Goal: Task Accomplishment & Management: Complete application form

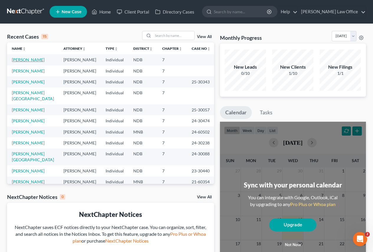
click at [21, 60] on link "[PERSON_NAME]" at bounding box center [28, 59] width 33 height 5
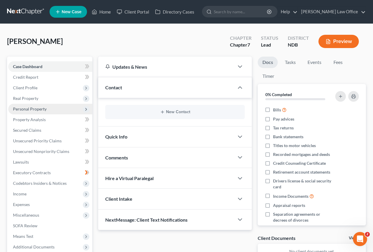
click at [26, 110] on span "Personal Property" at bounding box center [30, 108] width 34 height 5
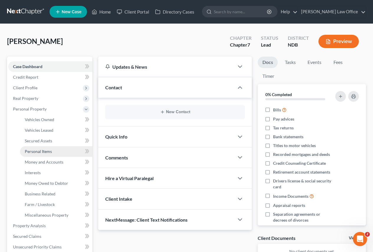
click at [32, 153] on span "Personal Items" at bounding box center [38, 151] width 27 height 5
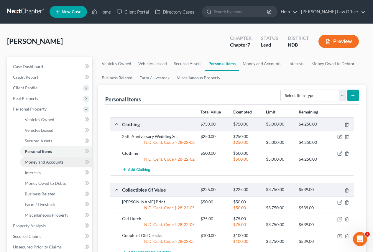
click at [45, 162] on span "Money and Accounts" at bounding box center [44, 161] width 39 height 5
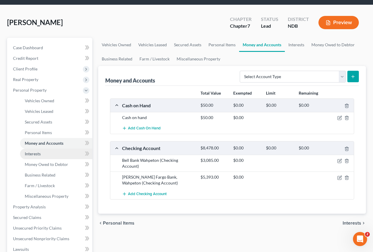
scroll to position [29, 0]
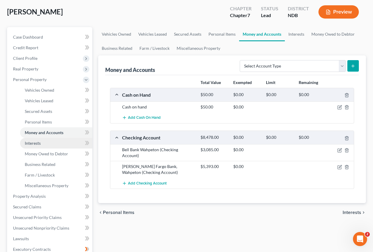
click at [34, 144] on span "Interests" at bounding box center [33, 143] width 16 height 5
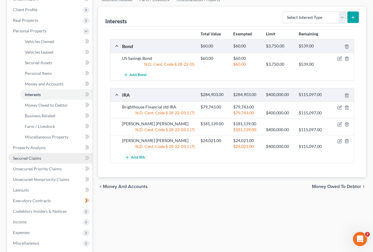
scroll to position [88, 0]
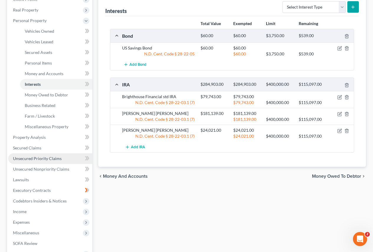
click at [44, 160] on span "Unsecured Priority Claims" at bounding box center [37, 158] width 49 height 5
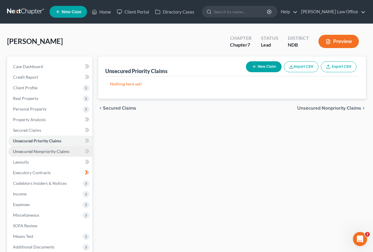
click at [45, 154] on link "Unsecured Nonpriority Claims" at bounding box center [50, 151] width 84 height 11
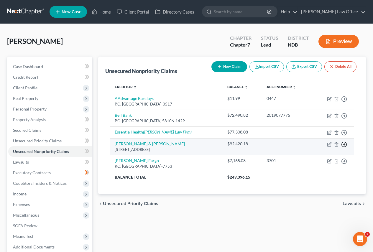
click at [343, 102] on icon "button" at bounding box center [344, 99] width 6 height 6
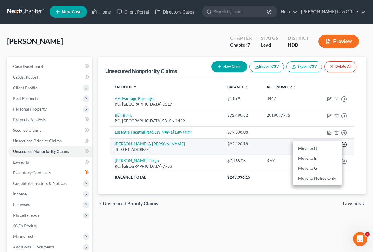
click at [342, 143] on icon "button" at bounding box center [344, 145] width 6 height 6
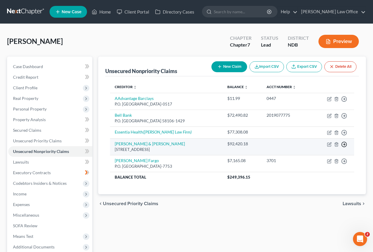
click at [342, 102] on circle "button" at bounding box center [344, 99] width 5 height 5
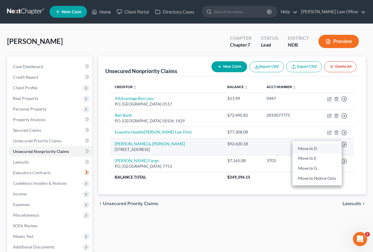
click at [313, 148] on link "Move to D" at bounding box center [316, 149] width 49 height 10
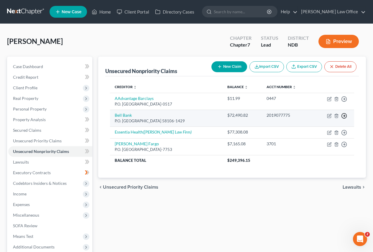
click at [345, 102] on icon "button" at bounding box center [344, 99] width 6 height 6
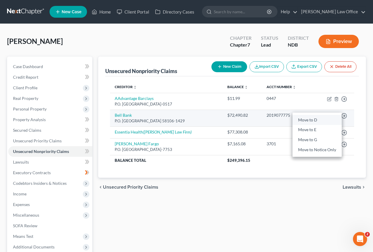
click at [309, 120] on link "Move to D" at bounding box center [316, 120] width 49 height 10
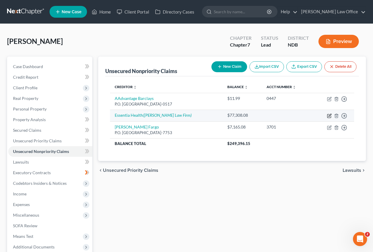
click at [329, 115] on icon "button" at bounding box center [329, 116] width 5 height 5
select select "0"
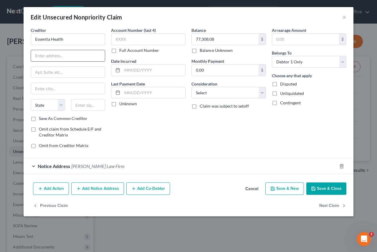
click at [65, 58] on input "text" at bounding box center [68, 55] width 74 height 11
type input "218 Northern Pacific Ave"
type input "F"
type input "Fargo"
select select "29"
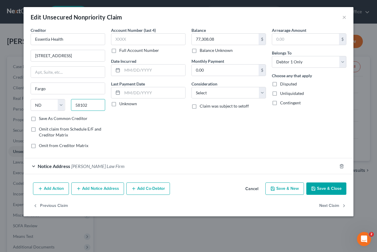
type input "58102"
click at [169, 136] on div "Account Number (last 4) Full Account Number Date Incurred Last Payment Date Unk…" at bounding box center [148, 90] width 80 height 126
click at [280, 85] on label "Disputed" at bounding box center [288, 84] width 17 height 6
click at [283, 85] on input "Disputed" at bounding box center [285, 83] width 4 height 4
checkbox input "true"
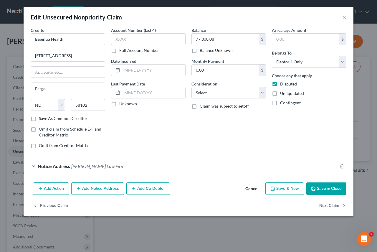
click at [318, 188] on button "Save & Close" at bounding box center [327, 188] width 40 height 12
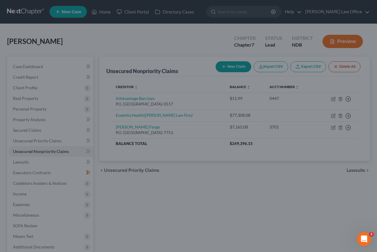
type input "0"
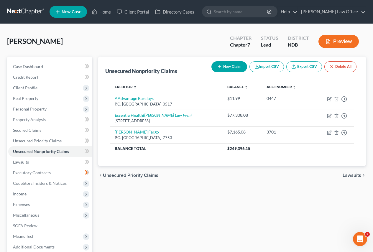
click at [103, 175] on button "chevron_left Unsecured Priority Claims" at bounding box center [128, 175] width 60 height 5
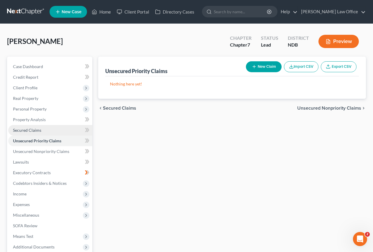
click at [34, 130] on span "Secured Claims" at bounding box center [27, 130] width 28 height 5
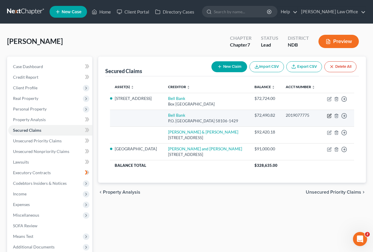
click at [329, 116] on icon "button" at bounding box center [329, 116] width 5 height 5
select select "29"
select select "0"
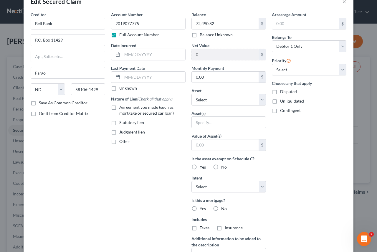
scroll to position [29, 0]
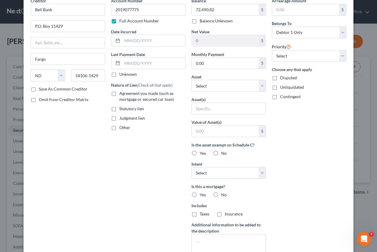
click at [200, 196] on label "Yes" at bounding box center [203, 195] width 6 height 6
click at [202, 196] on input "Yes" at bounding box center [204, 194] width 4 height 4
radio input "true"
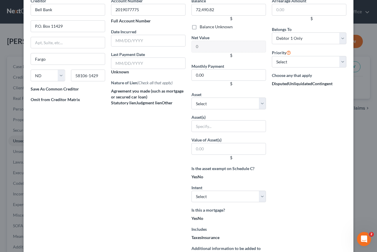
scroll to position [61, 0]
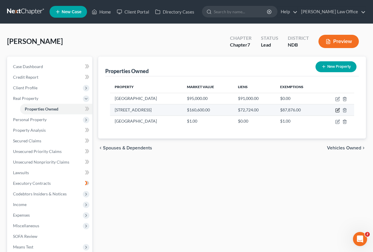
click at [336, 114] on td at bounding box center [337, 109] width 33 height 11
click at [336, 111] on icon "button" at bounding box center [337, 110] width 5 height 5
select select "29"
select select "38"
select select "0"
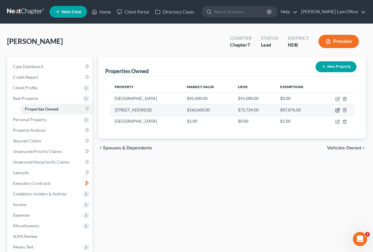
select select "0"
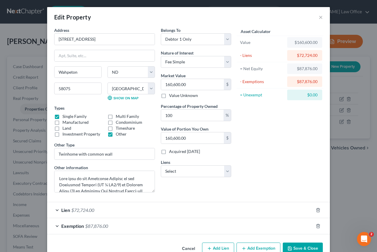
click at [331, 113] on div "Edit Property × Address * [GEOGRAPHIC_DATA] [GEOGRAPHIC_DATA] [US_STATE][GEOGRA…" at bounding box center [188, 126] width 377 height 252
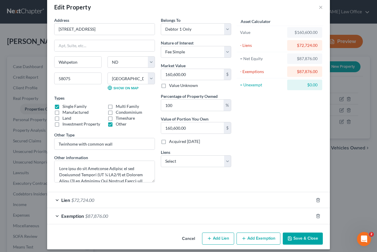
scroll to position [14, 0]
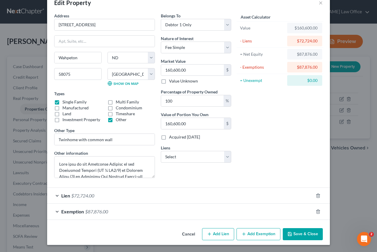
click at [297, 233] on button "Save & Close" at bounding box center [303, 234] width 40 height 12
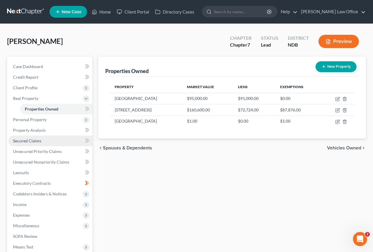
click at [25, 142] on span "Secured Claims" at bounding box center [27, 140] width 28 height 5
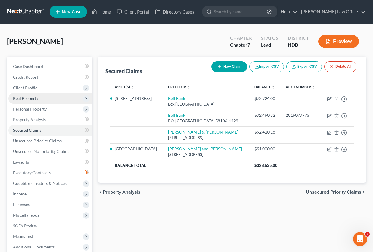
click at [25, 99] on span "Real Property" at bounding box center [25, 98] width 25 height 5
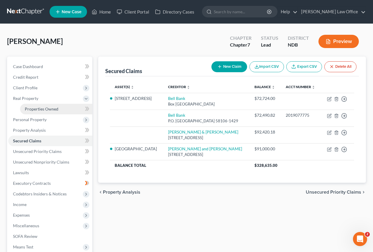
click at [36, 109] on span "Properties Owned" at bounding box center [42, 108] width 34 height 5
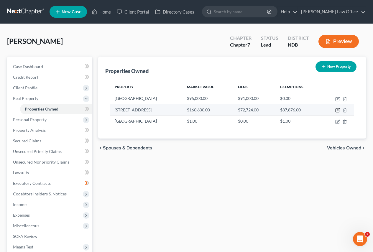
click at [339, 111] on icon "button" at bounding box center [337, 110] width 5 height 5
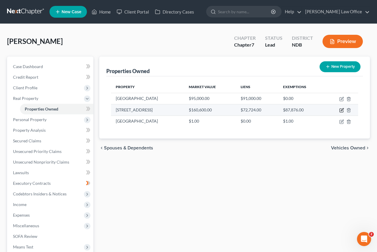
select select "29"
select select "38"
select select "0"
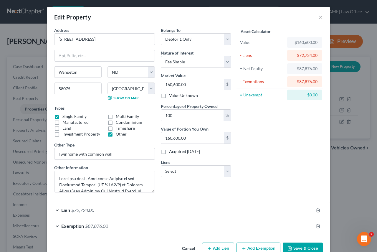
click at [316, 18] on div "Edit Property ×" at bounding box center [188, 17] width 283 height 20
click at [319, 18] on button "×" at bounding box center [321, 17] width 4 height 7
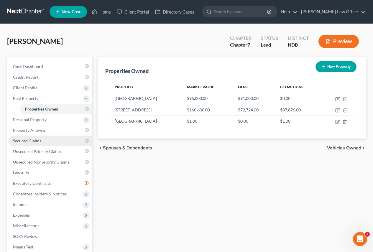
click at [25, 143] on span "Secured Claims" at bounding box center [27, 140] width 28 height 5
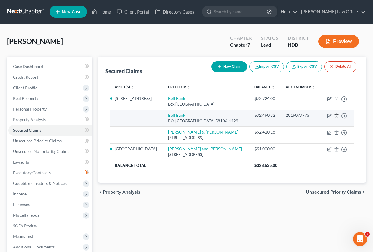
click at [336, 115] on icon "button" at bounding box center [336, 116] width 5 height 5
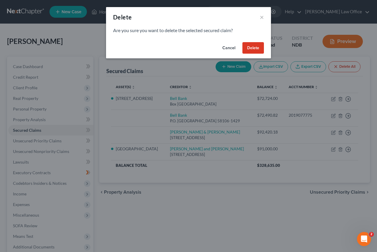
click at [249, 49] on button "Delete" at bounding box center [254, 48] width 22 height 12
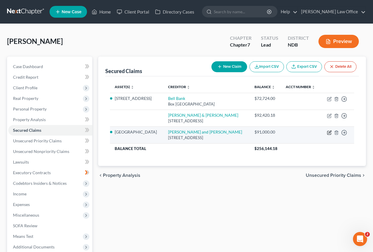
click at [328, 133] on icon "button" at bounding box center [329, 132] width 5 height 5
select select "24"
select select "2"
select select "0"
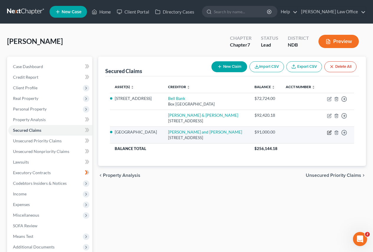
select select "0"
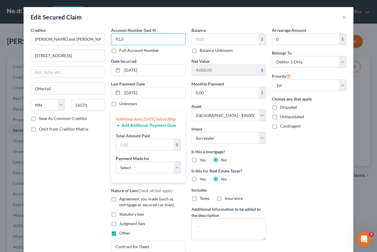
click at [132, 39] on input "91,0" at bounding box center [148, 39] width 75 height 12
type input "9"
click at [207, 42] on input "text" at bounding box center [225, 39] width 67 height 11
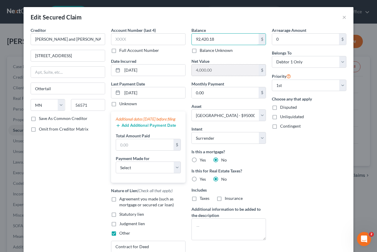
type input "92,420.18"
click at [233, 71] on input "4,000.00" at bounding box center [225, 70] width 67 height 11
drag, startPoint x: 211, startPoint y: 70, endPoint x: 202, endPoint y: 74, distance: 10.2
click at [207, 71] on input "4,000.00" at bounding box center [225, 70] width 67 height 11
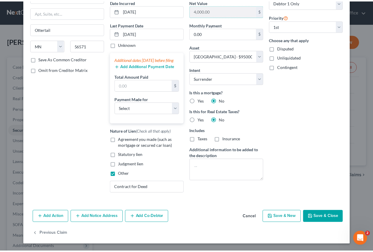
scroll to position [65, 0]
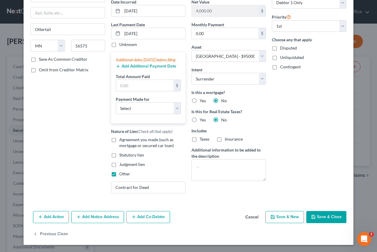
click at [315, 217] on button "Save & Close" at bounding box center [327, 217] width 40 height 12
select select
type input "2,579.82"
select select "2"
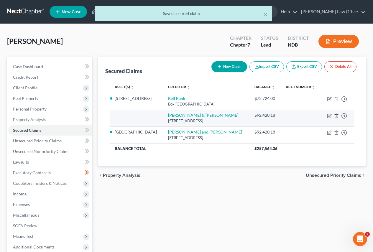
click at [338, 116] on icon "button" at bounding box center [336, 116] width 5 height 5
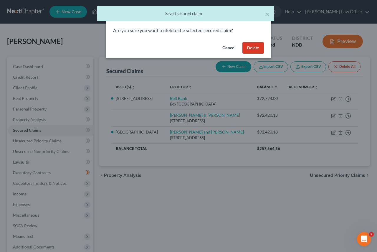
click at [251, 48] on button "Delete" at bounding box center [254, 48] width 22 height 12
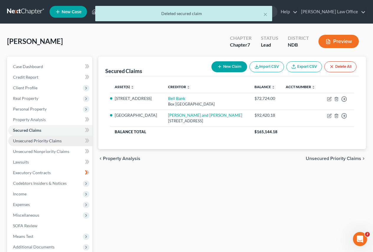
click at [41, 142] on span "Unsecured Priority Claims" at bounding box center [37, 140] width 49 height 5
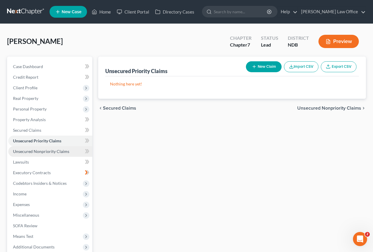
click at [39, 152] on span "Unsecured Nonpriority Claims" at bounding box center [41, 151] width 56 height 5
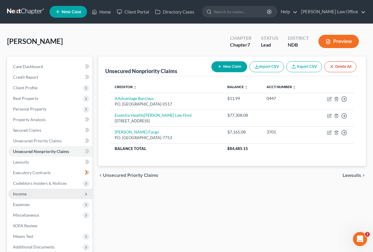
click at [27, 194] on span "Income" at bounding box center [50, 194] width 84 height 11
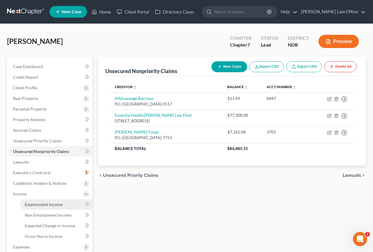
click at [36, 206] on span "Employment Income" at bounding box center [44, 204] width 38 height 5
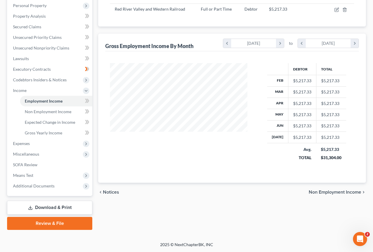
scroll to position [104, 0]
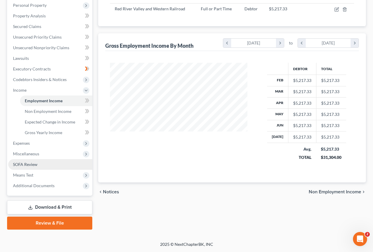
click at [26, 165] on span "SOFA Review" at bounding box center [25, 164] width 24 height 5
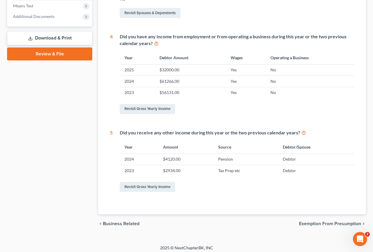
scroll to position [234, 0]
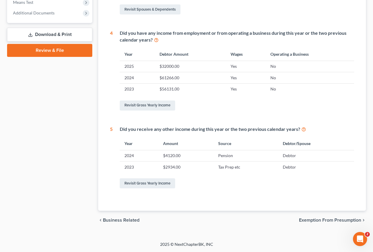
click at [325, 219] on span "Exemption from Presumption" at bounding box center [330, 220] width 62 height 5
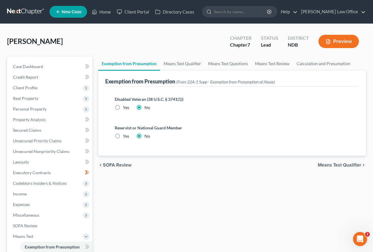
click at [325, 166] on span "Means Test Qualifier" at bounding box center [339, 165] width 43 height 5
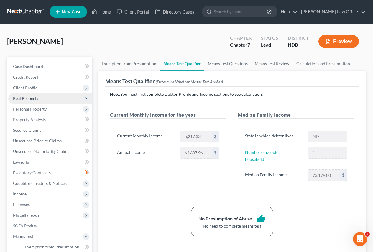
click at [23, 98] on span "Real Property" at bounding box center [25, 98] width 25 height 5
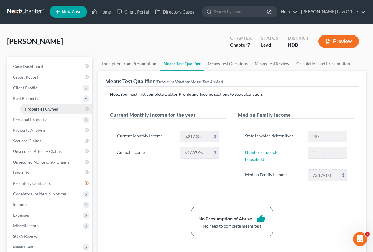
click at [39, 110] on span "Properties Owned" at bounding box center [42, 108] width 34 height 5
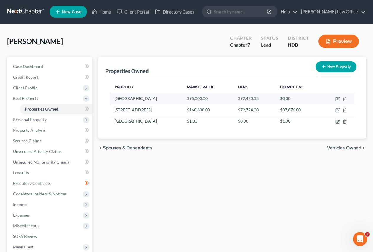
click at [129, 99] on td "[GEOGRAPHIC_DATA]" at bounding box center [146, 98] width 72 height 11
click at [338, 100] on icon "button" at bounding box center [337, 99] width 5 height 5
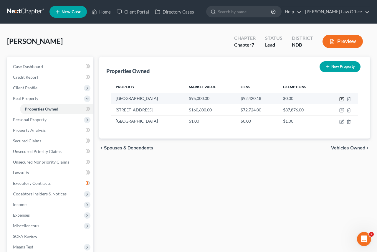
select select "24"
select select "55"
select select "0"
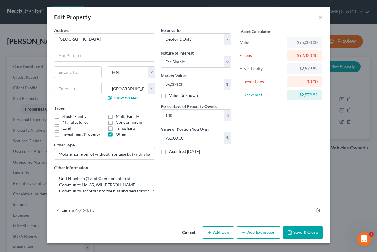
click at [295, 230] on button "Save & Close" at bounding box center [303, 232] width 40 height 12
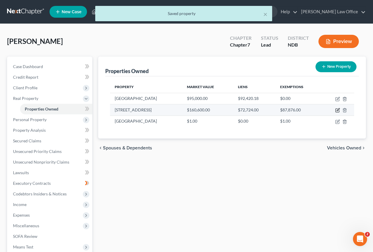
click at [337, 111] on icon "button" at bounding box center [338, 109] width 3 height 3
select select "29"
select select "38"
select select "0"
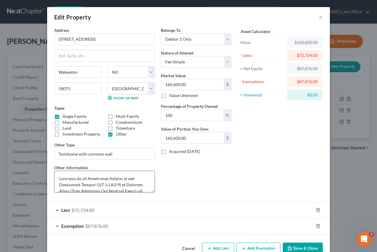
click at [150, 188] on textarea at bounding box center [104, 182] width 101 height 22
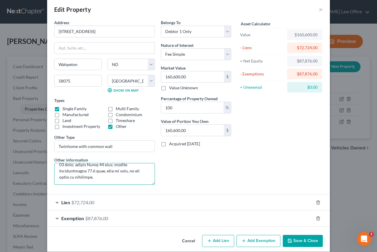
scroll to position [14, 0]
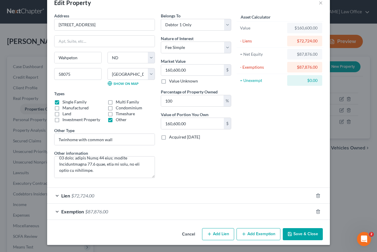
click at [293, 232] on button "Save & Close" at bounding box center [303, 234] width 40 height 12
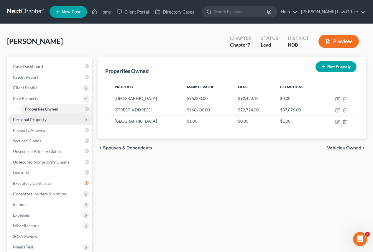
click at [27, 120] on span "Personal Property" at bounding box center [30, 119] width 34 height 5
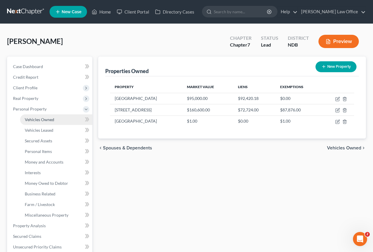
click at [34, 121] on span "Vehicles Owned" at bounding box center [39, 119] width 29 height 5
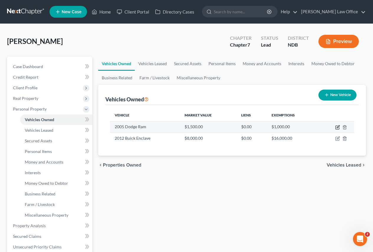
click at [338, 126] on icon "button" at bounding box center [337, 127] width 5 height 5
select select "1"
select select "21"
select select "3"
select select "0"
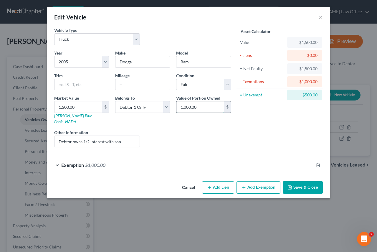
click at [203, 107] on input "1,000.00" at bounding box center [200, 106] width 47 height 11
type input "750"
click at [319, 163] on icon "button" at bounding box center [318, 165] width 5 height 5
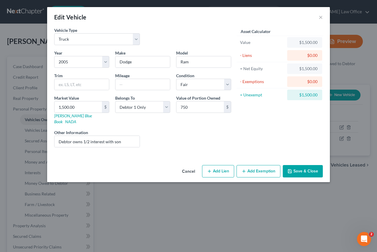
click at [292, 169] on icon "button" at bounding box center [290, 171] width 5 height 5
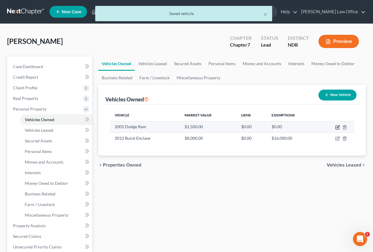
click at [338, 127] on icon "button" at bounding box center [337, 127] width 5 height 5
select select "1"
select select "21"
select select "3"
select select "0"
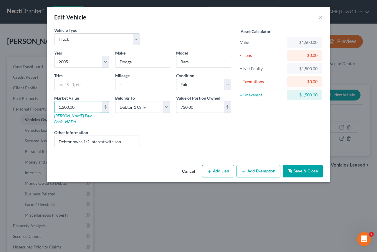
type input "7"
type input "7.00"
type input "75"
type input "75.00"
type input "750"
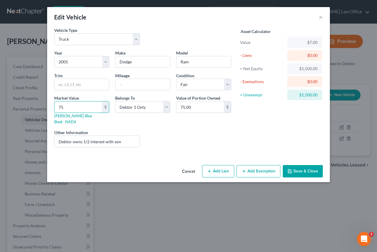
type input "750.00"
type input "750"
click at [251, 165] on button "Add Exemption" at bounding box center [259, 171] width 44 height 12
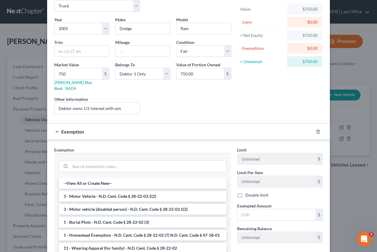
scroll to position [90, 0]
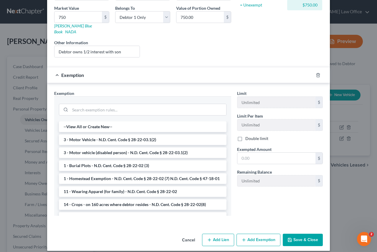
click at [297, 234] on button "Save & Close" at bounding box center [303, 240] width 40 height 12
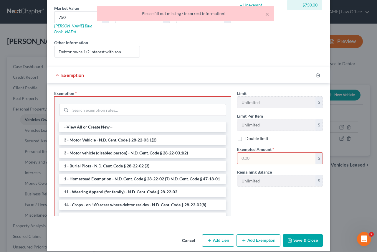
click at [271, 14] on div "× Please fill out missing / incorrect information!" at bounding box center [185, 13] width 177 height 15
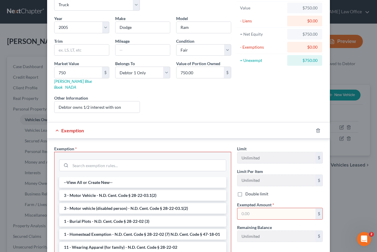
scroll to position [91, 0]
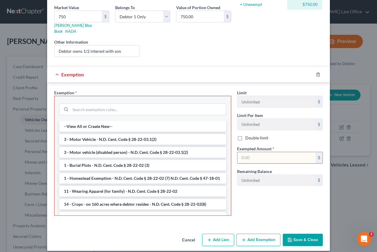
click at [198, 67] on div "Exemption" at bounding box center [180, 75] width 267 height 16
click at [316, 72] on icon "button" at bounding box center [318, 74] width 5 height 5
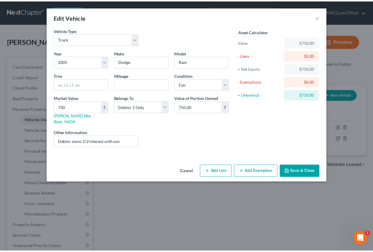
scroll to position [0, 0]
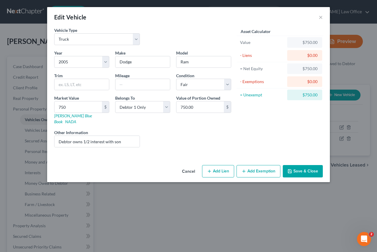
click at [297, 165] on button "Save & Close" at bounding box center [303, 171] width 40 height 12
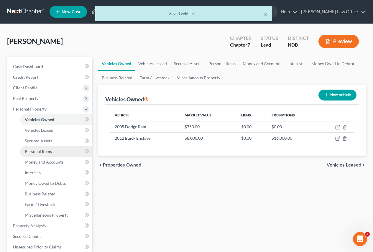
click at [36, 152] on span "Personal Items" at bounding box center [38, 151] width 27 height 5
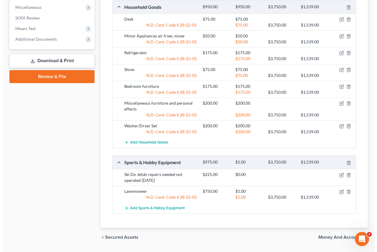
scroll to position [324, 0]
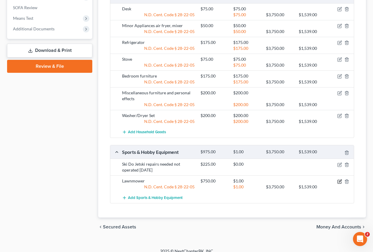
click at [339, 182] on icon "button" at bounding box center [339, 181] width 5 height 5
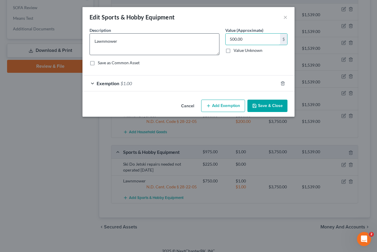
type input "500.00"
click at [125, 43] on textarea "Lawnmower" at bounding box center [155, 44] width 130 height 22
type textarea "Lawnmower Toro small purchased used [DATE]"
click at [228, 106] on button "Add Exemption" at bounding box center [223, 106] width 44 height 12
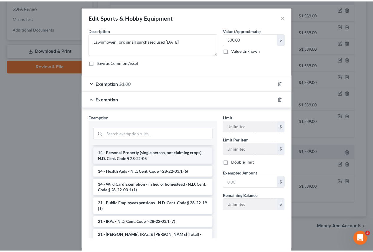
scroll to position [88, 0]
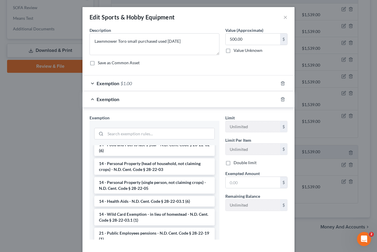
click at [133, 186] on li "14 - Personal Property (single person, not claiming crops) - N.D. Cent. Code § …" at bounding box center [154, 185] width 121 height 17
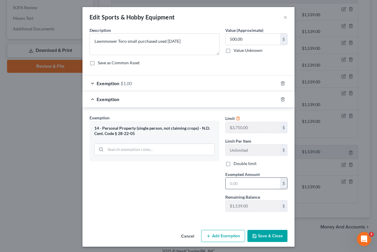
click at [241, 183] on input "text" at bounding box center [253, 183] width 55 height 11
type input "500.00"
click at [264, 234] on button "Save & Close" at bounding box center [268, 236] width 40 height 12
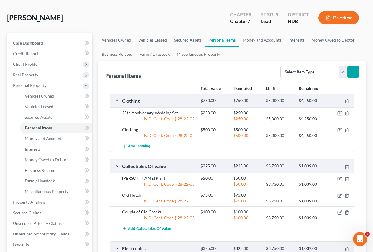
scroll to position [0, 0]
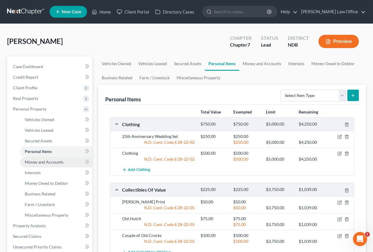
click at [42, 162] on span "Money and Accounts" at bounding box center [44, 161] width 39 height 5
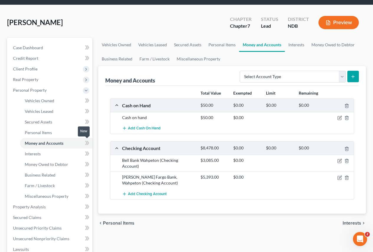
scroll to position [29, 0]
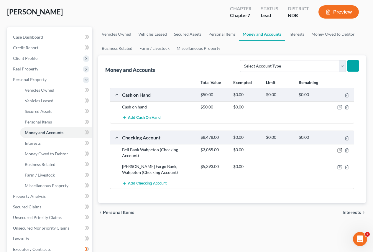
click at [340, 151] on icon "button" at bounding box center [340, 149] width 3 height 3
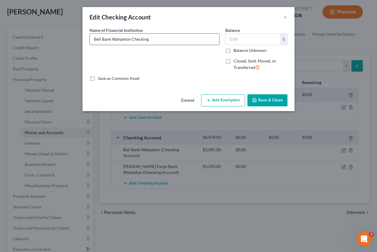
type input "Bell Bank Wahpeton Checking"
type input "300.00"
click at [266, 98] on button "Save & Close" at bounding box center [268, 100] width 40 height 12
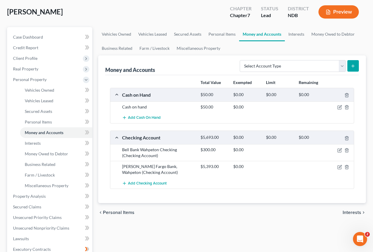
click at [171, 167] on div "[PERSON_NAME] Fargo Bank, Wahpeton (Checking Account)" at bounding box center [158, 170] width 78 height 12
click at [347, 167] on icon "button" at bounding box center [346, 167] width 5 height 5
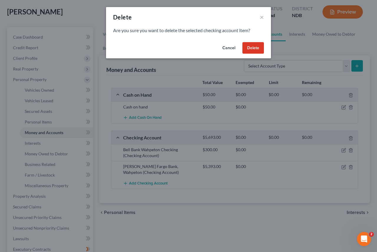
click at [252, 47] on button "Delete" at bounding box center [254, 48] width 22 height 12
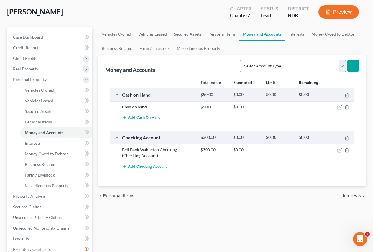
click at [339, 65] on select "Select Account Type Brokerage Cash on Hand Certificates of Deposit Checking Acc…" at bounding box center [293, 66] width 106 height 12
select select "savings"
click at [241, 60] on select "Select Account Type Brokerage Cash on Hand Certificates of Deposit Checking Acc…" at bounding box center [293, 66] width 106 height 12
click at [355, 66] on icon "submit" at bounding box center [353, 66] width 5 height 5
click at [351, 65] on icon "submit" at bounding box center [353, 66] width 5 height 5
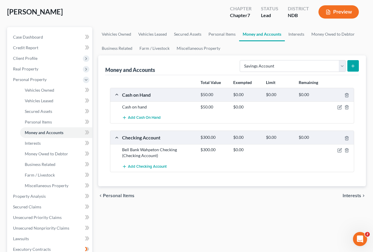
click at [351, 65] on icon "submit" at bounding box center [353, 66] width 5 height 5
click at [353, 65] on icon "submit" at bounding box center [353, 66] width 5 height 5
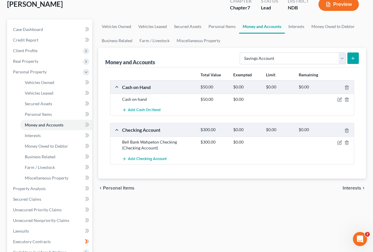
scroll to position [59, 0]
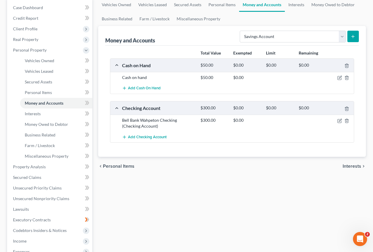
click at [257, 172] on div "chevron_left Personal Items Interests chevron_right" at bounding box center [232, 166] width 268 height 19
click at [351, 34] on icon "submit" at bounding box center [353, 36] width 5 height 5
click at [188, 125] on div "Bell Bank Wahpeton Checking (Checking Account)" at bounding box center [158, 123] width 78 height 12
click at [351, 37] on icon "submit" at bounding box center [353, 36] width 5 height 5
click at [140, 137] on span "Add Checking Account" at bounding box center [147, 137] width 39 height 5
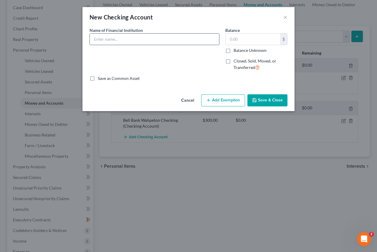
drag, startPoint x: 127, startPoint y: 40, endPoint x: 123, endPoint y: 43, distance: 5.3
click at [126, 41] on input "text" at bounding box center [154, 39] width 129 height 11
type input "Bell Bank Savings"
type input "150.00"
click at [260, 100] on button "Save & Close" at bounding box center [268, 100] width 40 height 12
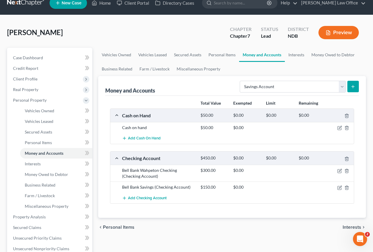
scroll to position [0, 0]
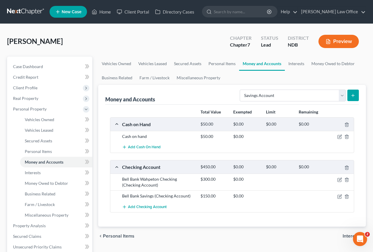
click at [352, 96] on icon "submit" at bounding box center [353, 95] width 5 height 5
click at [338, 196] on icon "button" at bounding box center [339, 196] width 5 height 5
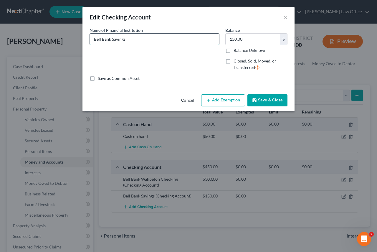
click at [135, 40] on input "Bell Bank Savings" at bounding box center [154, 39] width 129 height 11
click at [263, 100] on button "Save & Close" at bounding box center [268, 100] width 40 height 12
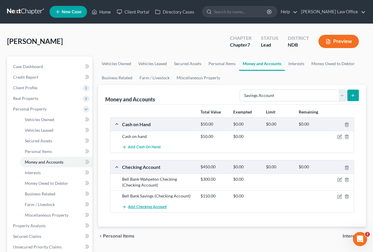
click at [151, 207] on span "Add Checking Account" at bounding box center [147, 207] width 39 height 5
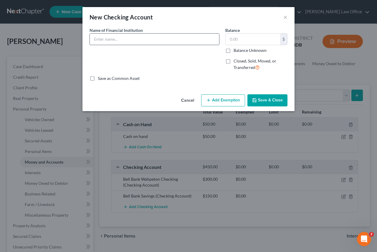
click at [113, 40] on input "text" at bounding box center [154, 39] width 129 height 11
type input "e"
type input "D"
type input "[PERSON_NAME]"
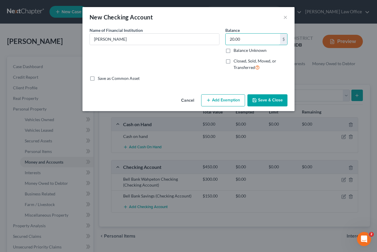
type input "20.00"
click at [260, 99] on button "Save & Close" at bounding box center [268, 100] width 40 height 12
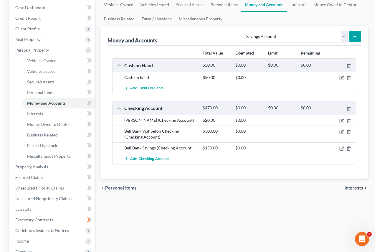
scroll to position [29, 0]
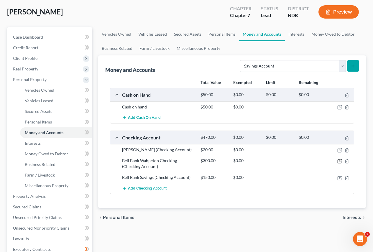
click at [338, 161] on icon "button" at bounding box center [339, 161] width 5 height 5
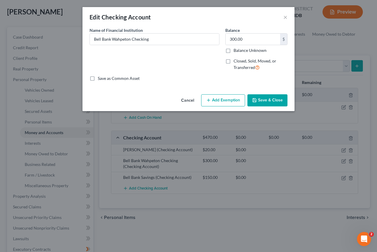
click at [223, 101] on button "Add Exemption" at bounding box center [223, 100] width 44 height 12
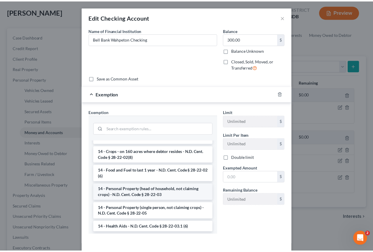
scroll to position [88, 0]
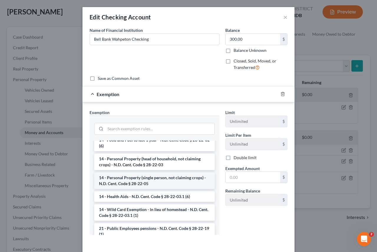
click at [132, 182] on li "14 - Personal Property (single person, not claiming crops) - N.D. Cent. Code § …" at bounding box center [154, 180] width 121 height 17
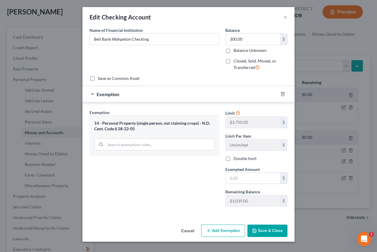
click at [267, 232] on button "Save & Close" at bounding box center [268, 231] width 40 height 12
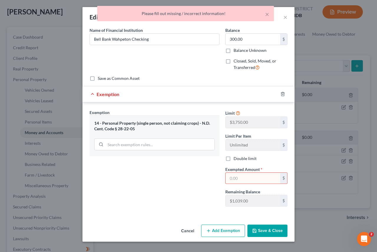
click at [267, 230] on button "Save & Close" at bounding box center [268, 231] width 40 height 12
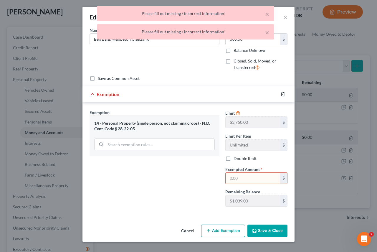
click at [282, 93] on icon "button" at bounding box center [283, 94] width 5 height 5
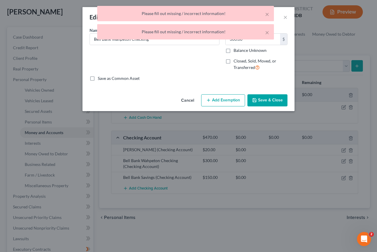
click at [265, 98] on button "Save & Close" at bounding box center [268, 100] width 40 height 12
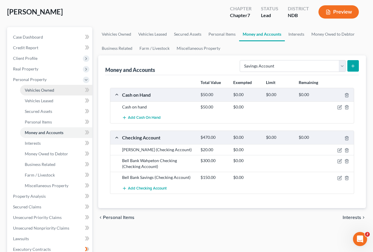
click at [35, 89] on span "Vehicles Owned" at bounding box center [39, 90] width 29 height 5
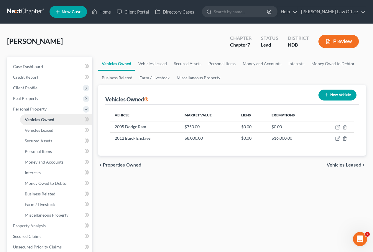
click at [38, 118] on span "Vehicles Owned" at bounding box center [39, 119] width 29 height 5
click at [39, 143] on span "Secured Assets" at bounding box center [38, 140] width 27 height 5
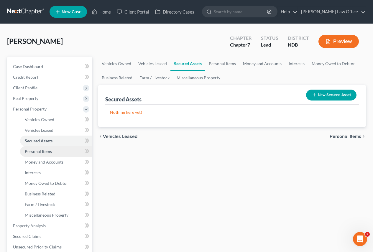
click at [38, 152] on span "Personal Items" at bounding box center [38, 151] width 27 height 5
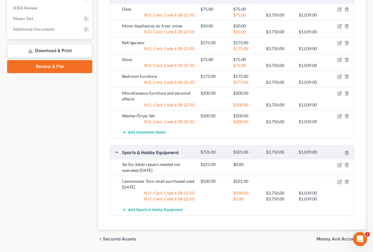
scroll to position [324, 0]
click at [339, 181] on icon "button" at bounding box center [340, 181] width 3 height 3
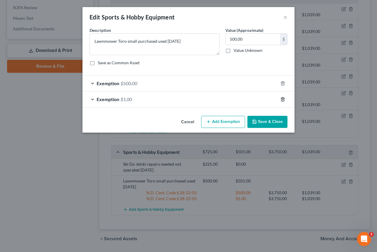
click at [282, 101] on icon "button" at bounding box center [283, 99] width 5 height 5
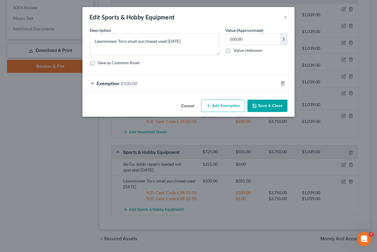
click at [267, 107] on button "Save & Close" at bounding box center [268, 106] width 40 height 12
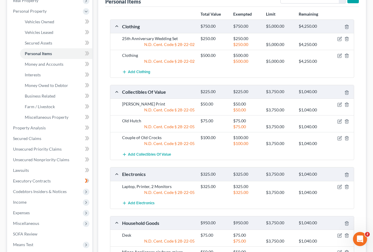
scroll to position [42, 0]
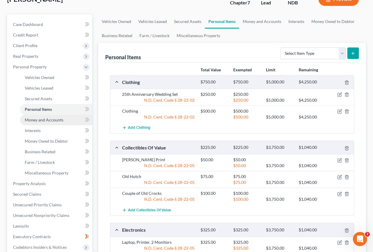
click at [45, 119] on span "Money and Accounts" at bounding box center [44, 119] width 39 height 5
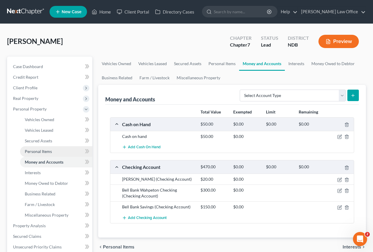
click at [37, 151] on span "Personal Items" at bounding box center [38, 151] width 27 height 5
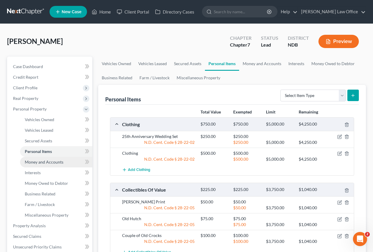
click at [37, 162] on span "Money and Accounts" at bounding box center [44, 161] width 39 height 5
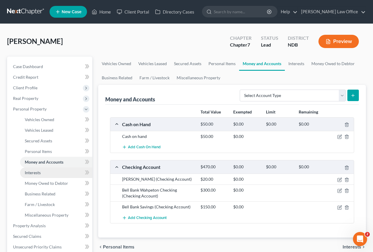
click at [34, 172] on span "Interests" at bounding box center [33, 172] width 16 height 5
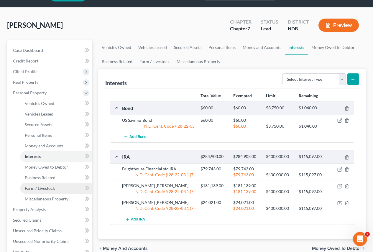
scroll to position [29, 0]
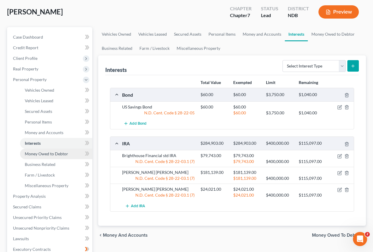
click at [35, 153] on span "Money Owed to Debtor" at bounding box center [46, 153] width 43 height 5
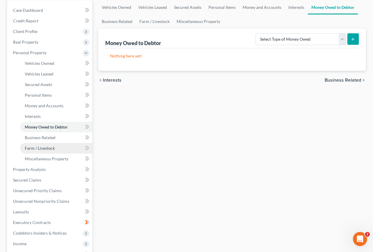
scroll to position [59, 0]
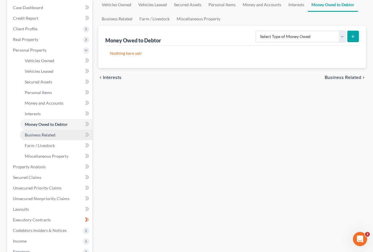
click at [41, 134] on span "Business Related" at bounding box center [40, 134] width 31 height 5
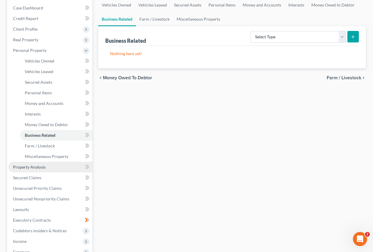
scroll to position [59, 0]
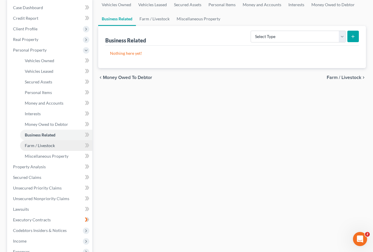
click at [38, 146] on span "Farm / Livestock" at bounding box center [40, 145] width 30 height 5
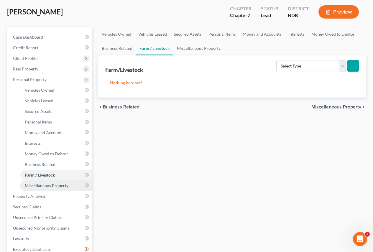
click at [39, 185] on span "Miscellaneous Property" at bounding box center [47, 185] width 44 height 5
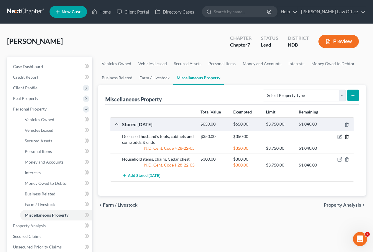
click at [348, 137] on icon "button" at bounding box center [346, 137] width 3 height 4
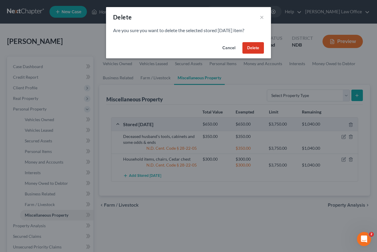
click at [253, 45] on button "Delete" at bounding box center [254, 48] width 22 height 12
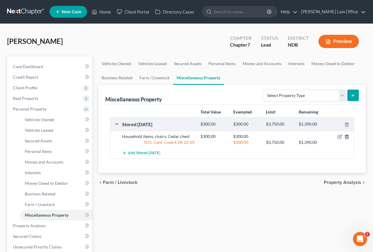
click at [346, 135] on icon "button" at bounding box center [346, 136] width 5 height 5
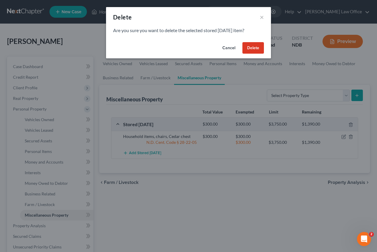
click at [249, 48] on button "Delete" at bounding box center [254, 48] width 22 height 12
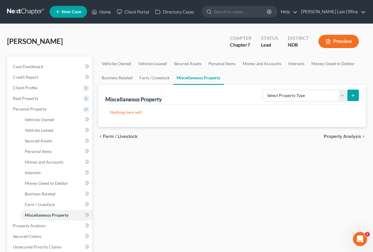
click at [248, 52] on div "[PERSON_NAME] Upgraded Chapter Chapter 7 Status Lead District NDB Preview" at bounding box center [186, 44] width 359 height 26
